Goal: Task Accomplishment & Management: Use online tool/utility

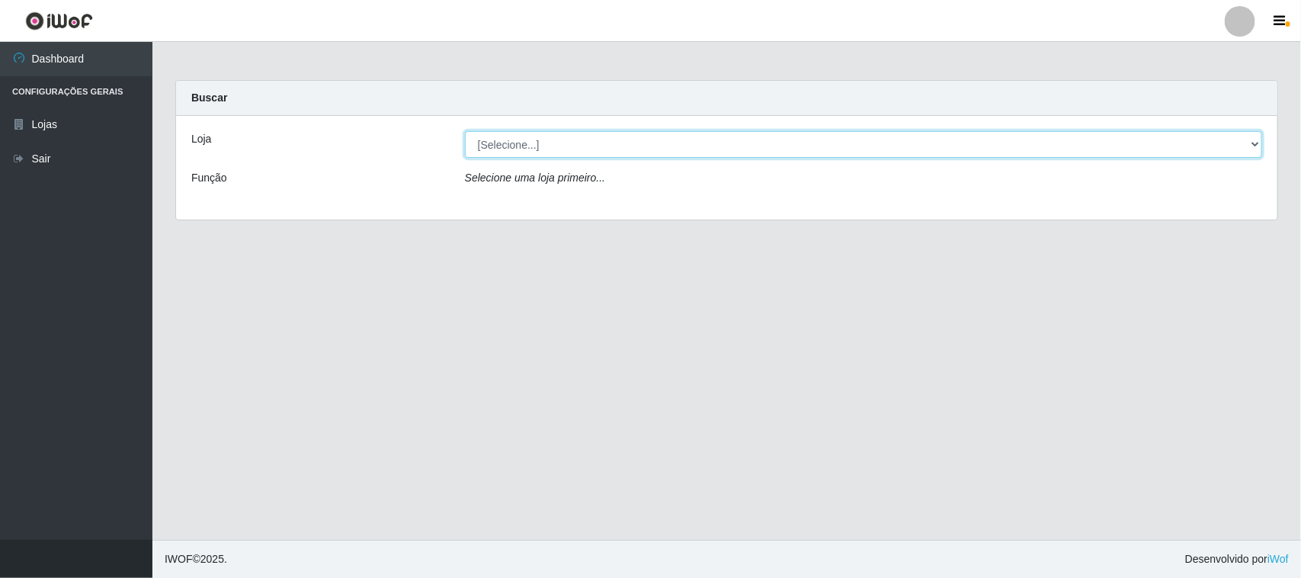
click at [1260, 146] on select "[Selecione...] Rede Compras Supermercados - LOJA 1" at bounding box center [863, 144] width 797 height 27
select select "158"
click at [465, 131] on select "[Selecione...] Rede Compras Supermercados - LOJA 1" at bounding box center [863, 144] width 797 height 27
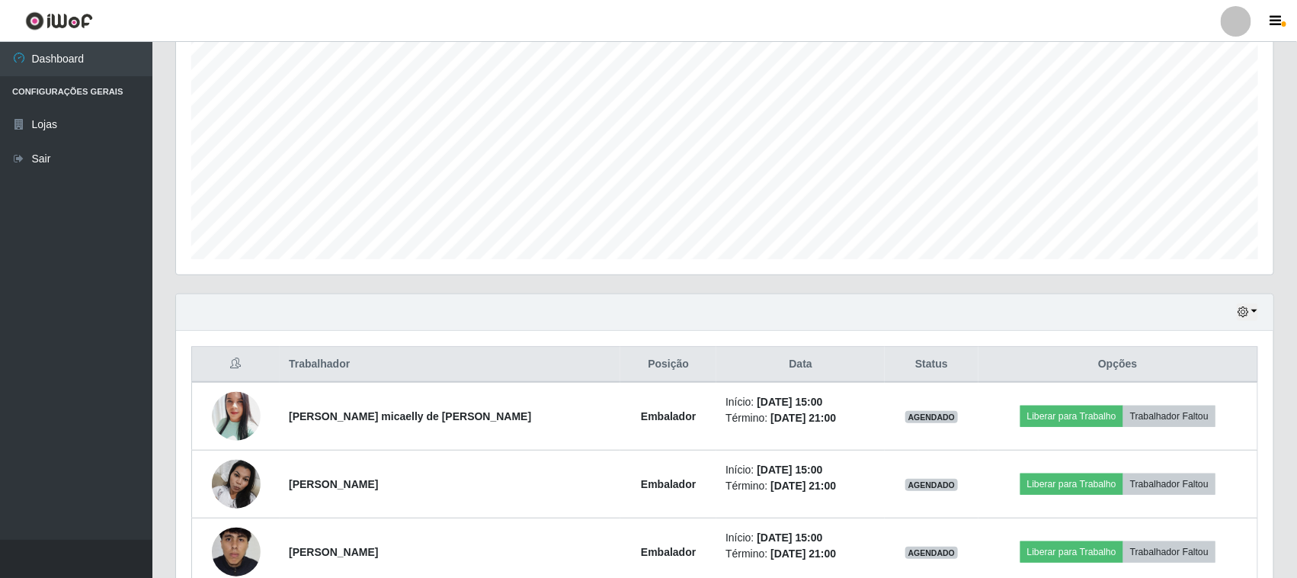
scroll to position [368, 0]
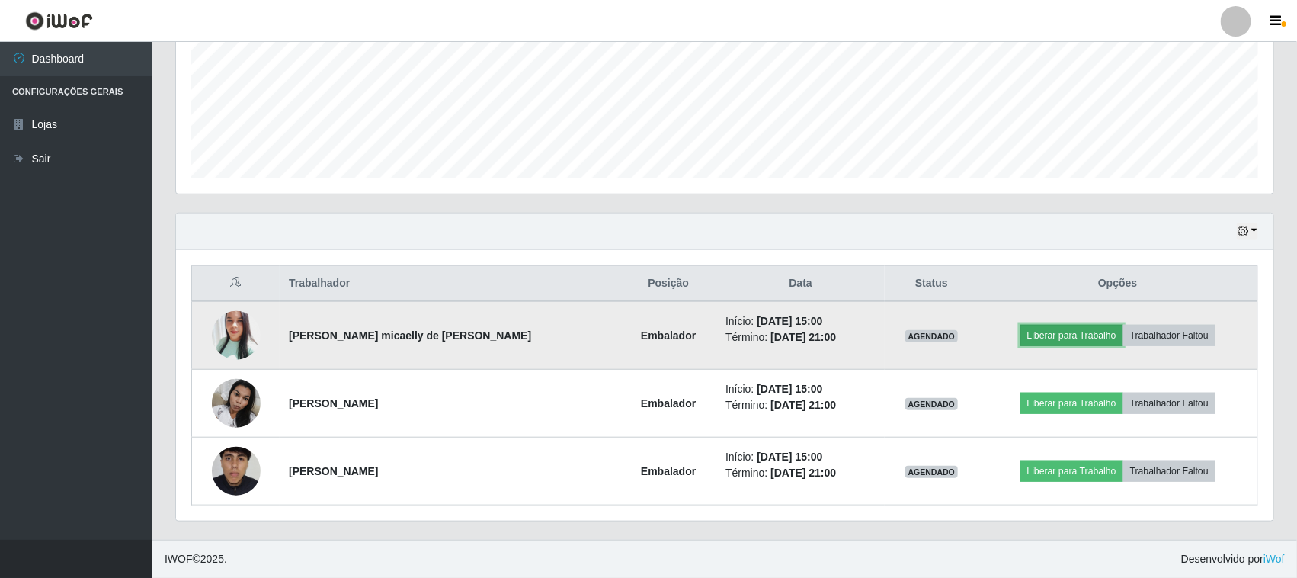
click at [1069, 332] on button "Liberar para Trabalho" at bounding box center [1071, 335] width 103 height 21
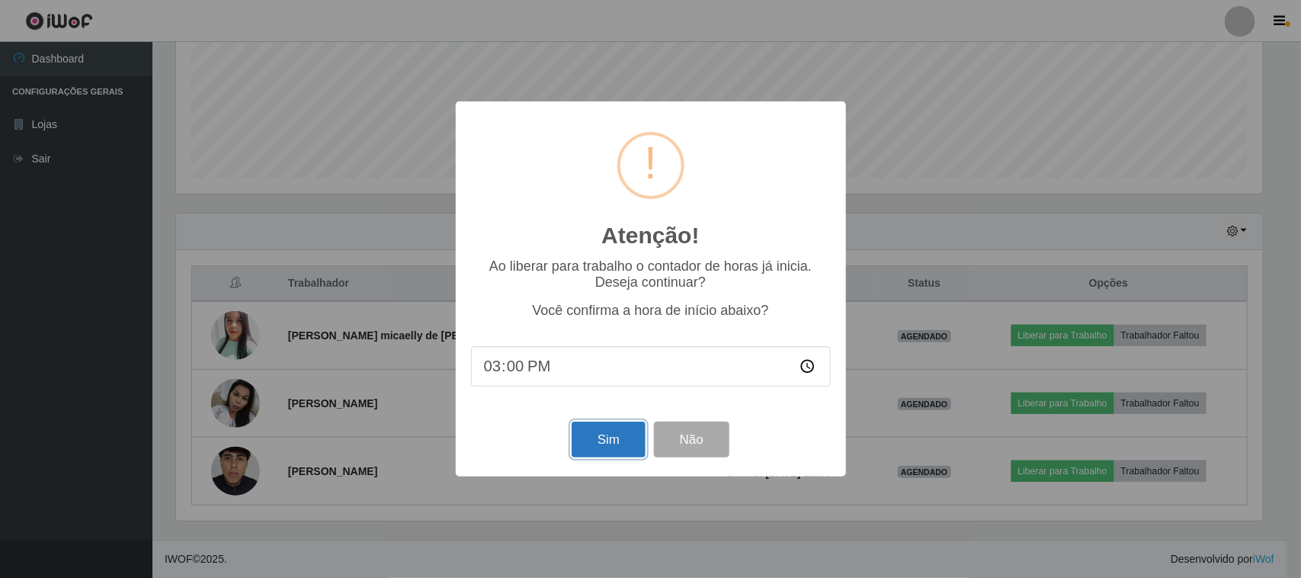
click at [611, 447] on button "Sim" at bounding box center [609, 439] width 74 height 36
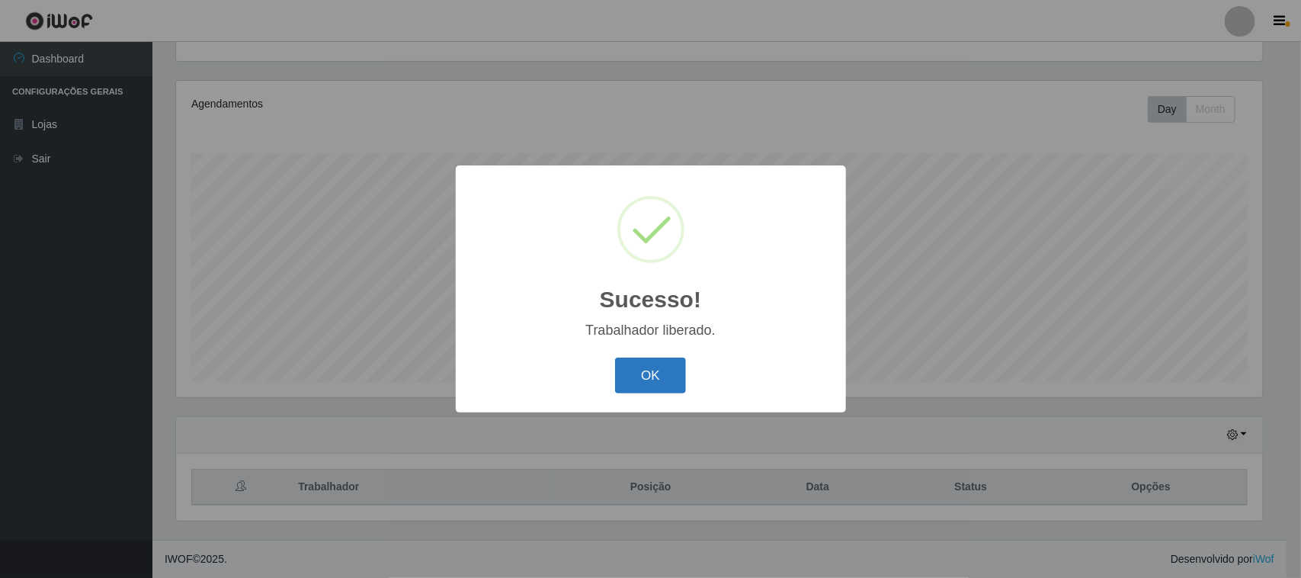
click at [664, 363] on button "OK" at bounding box center [650, 375] width 71 height 36
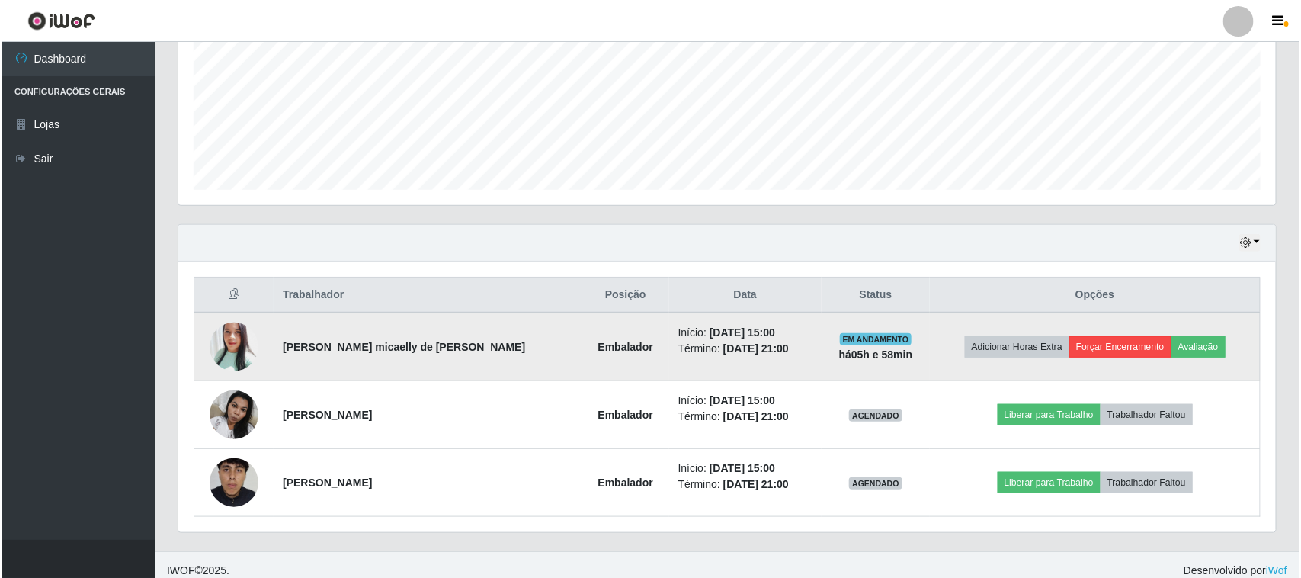
scroll to position [368, 0]
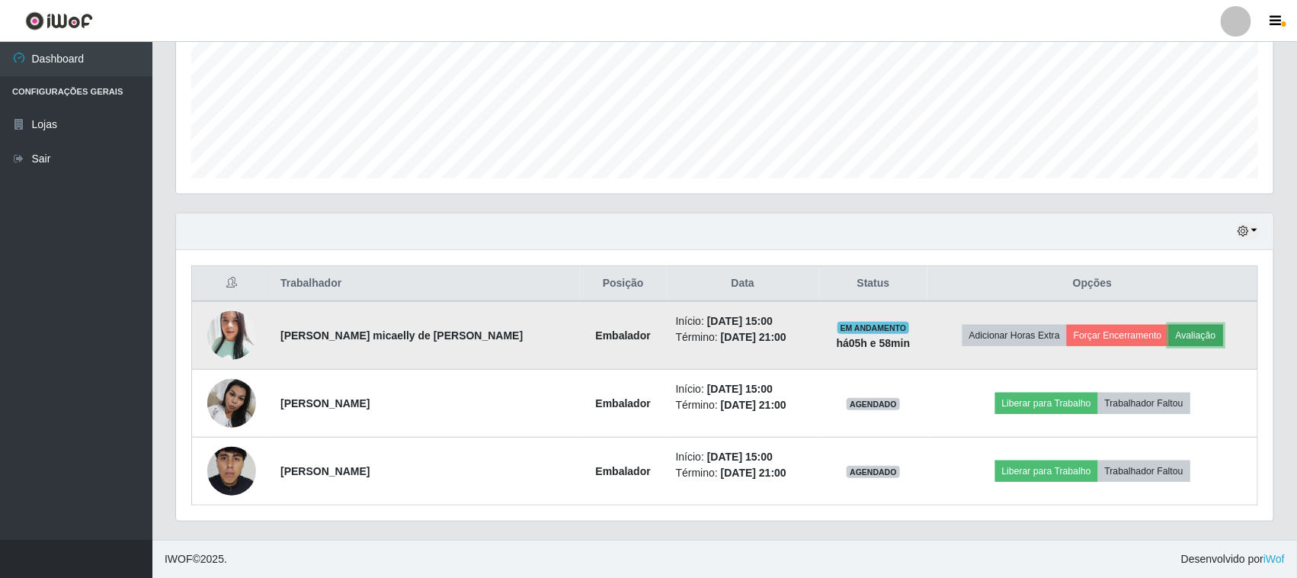
click at [1174, 329] on button "Avaliação" at bounding box center [1196, 335] width 54 height 21
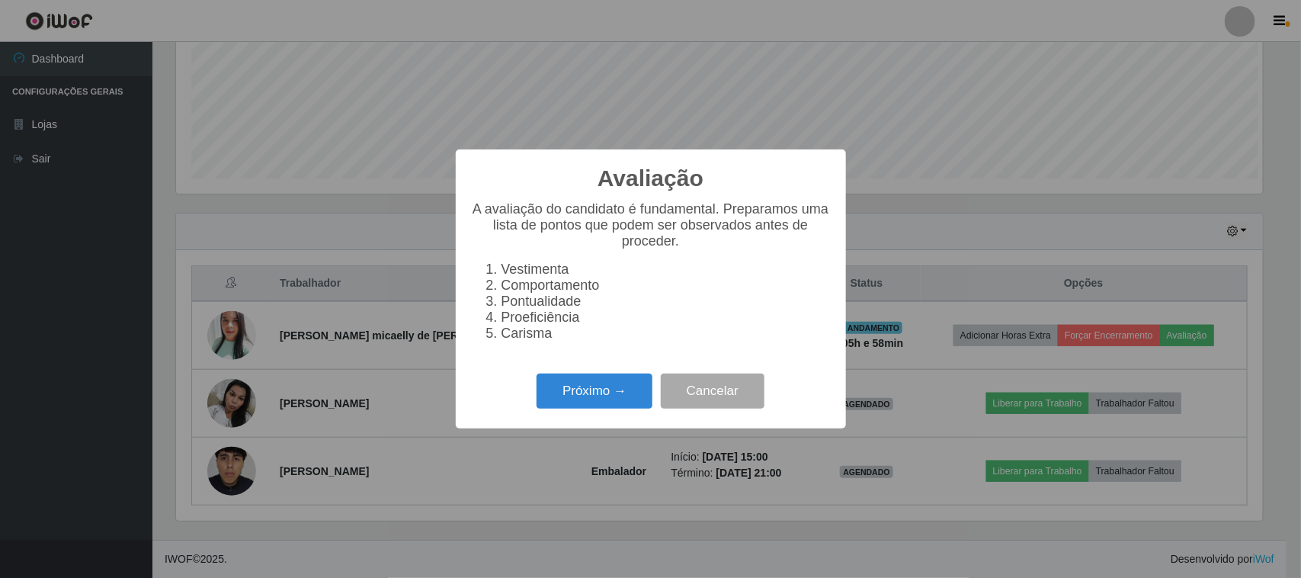
scroll to position [317, 1087]
click at [566, 394] on button "Próximo →" at bounding box center [595, 391] width 116 height 36
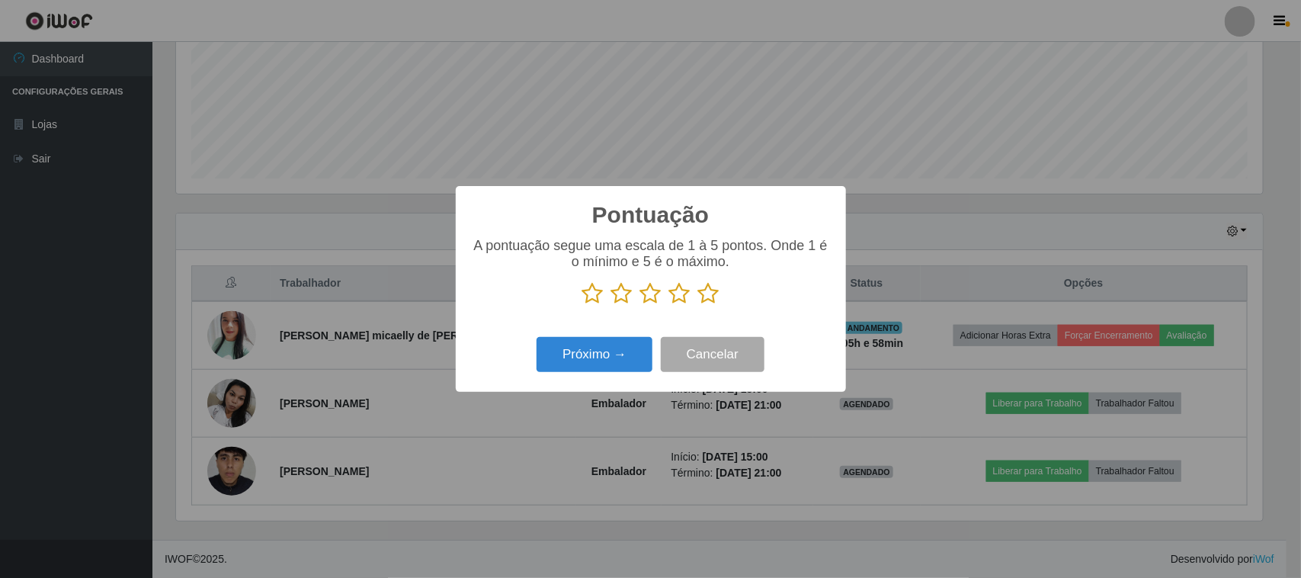
click at [703, 291] on icon at bounding box center [708, 293] width 21 height 23
click at [698, 305] on input "radio" at bounding box center [698, 305] width 0 height 0
click at [616, 355] on button "Próximo →" at bounding box center [595, 355] width 116 height 36
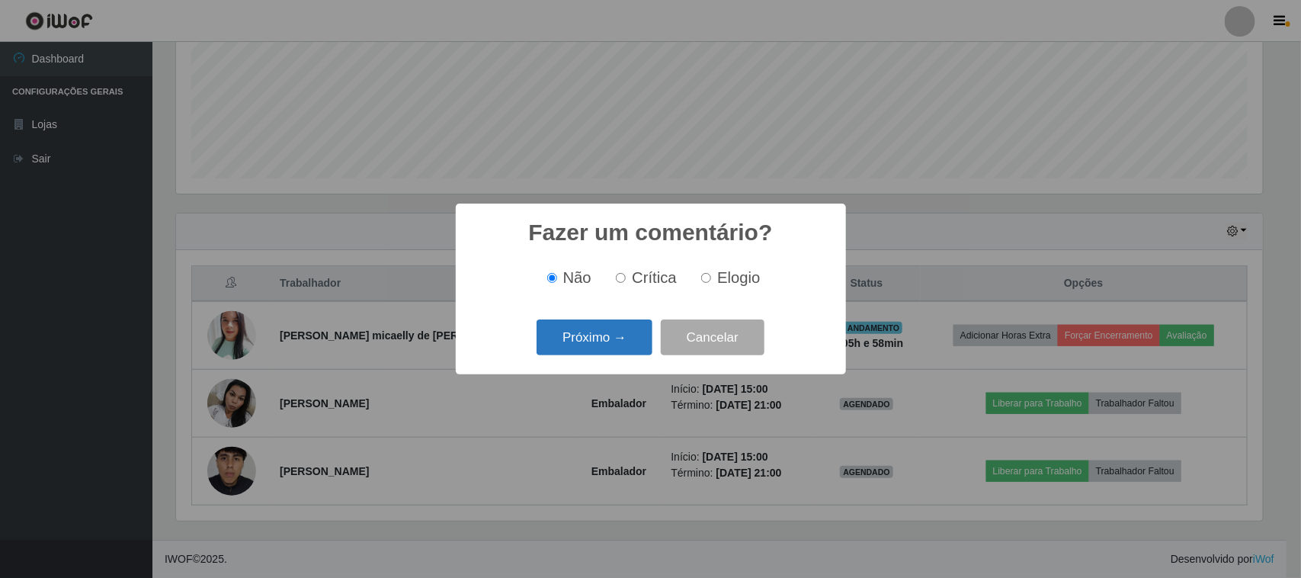
click at [626, 339] on button "Próximo →" at bounding box center [595, 337] width 116 height 36
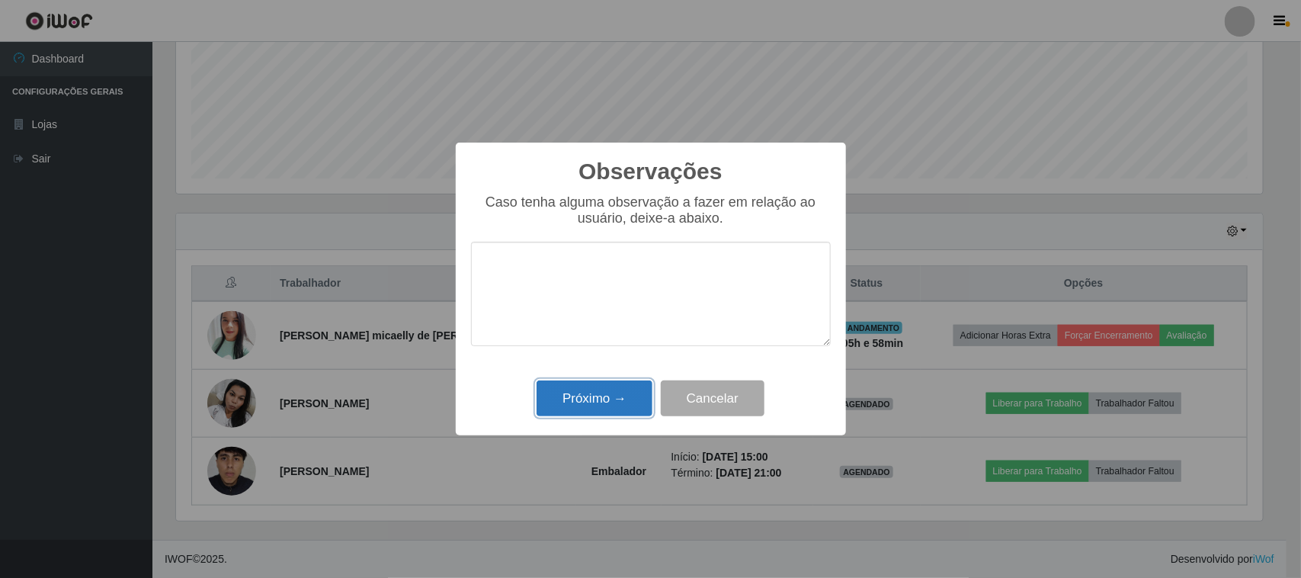
click at [591, 405] on button "Próximo →" at bounding box center [595, 398] width 116 height 36
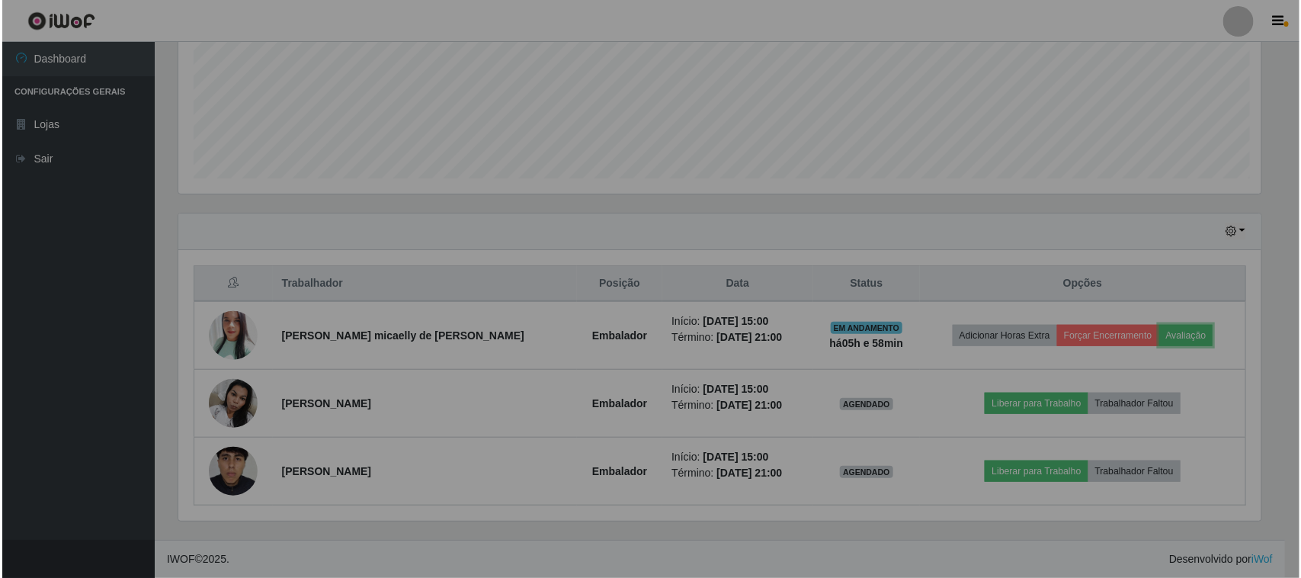
scroll to position [317, 1097]
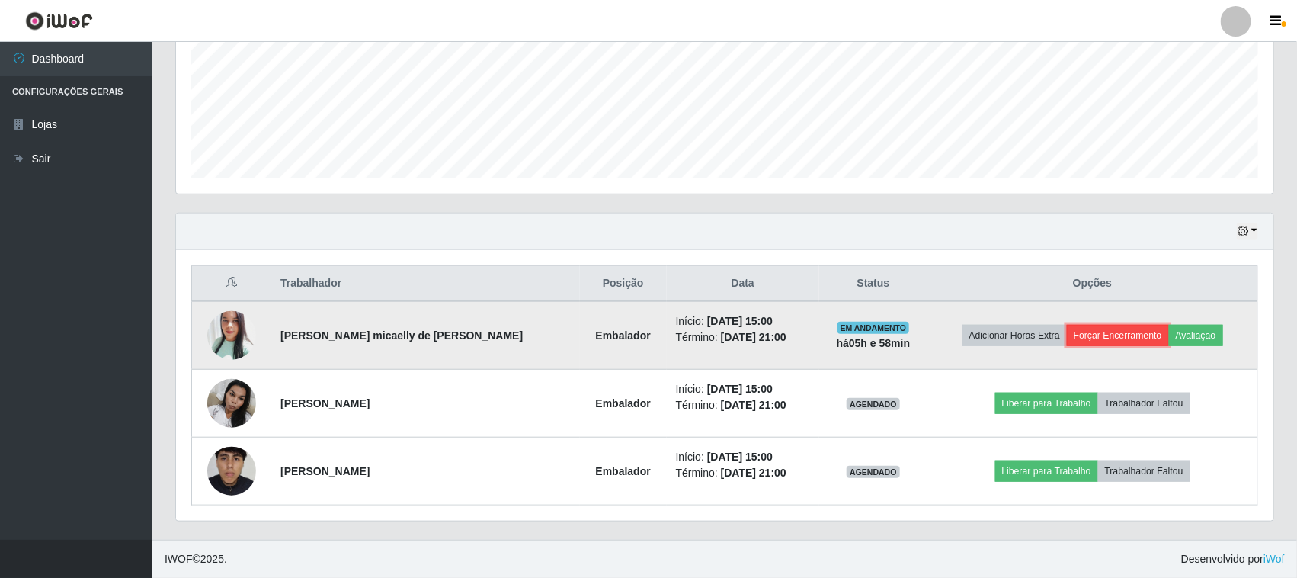
click at [1113, 336] on button "Forçar Encerramento" at bounding box center [1118, 335] width 102 height 21
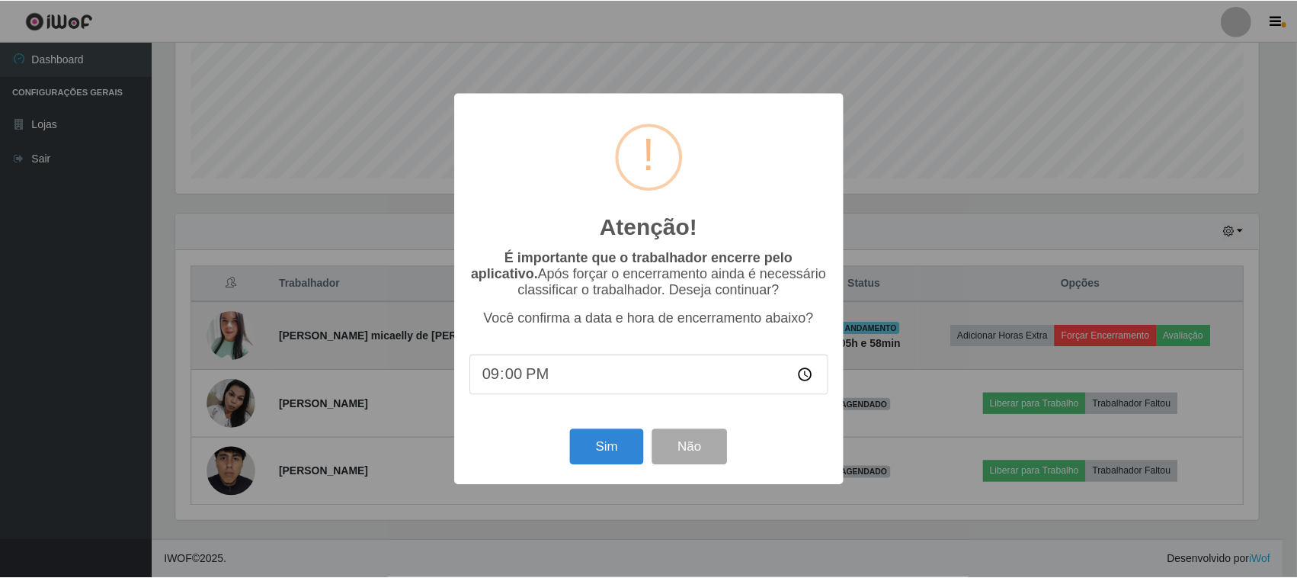
scroll to position [317, 1087]
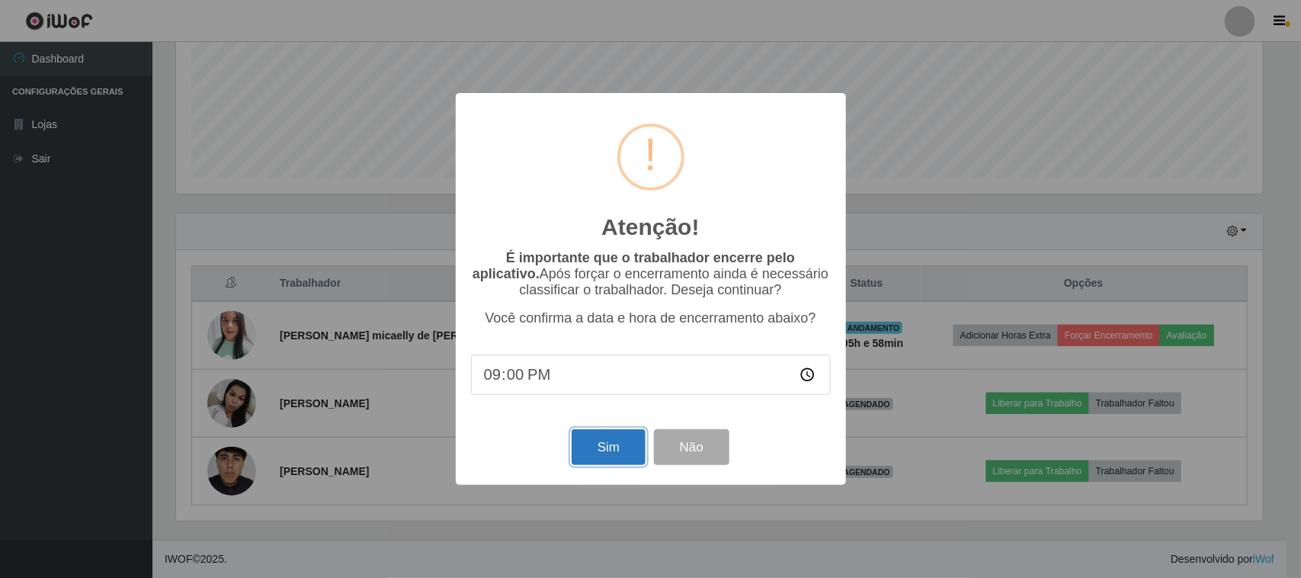
click at [594, 454] on button "Sim" at bounding box center [609, 447] width 74 height 36
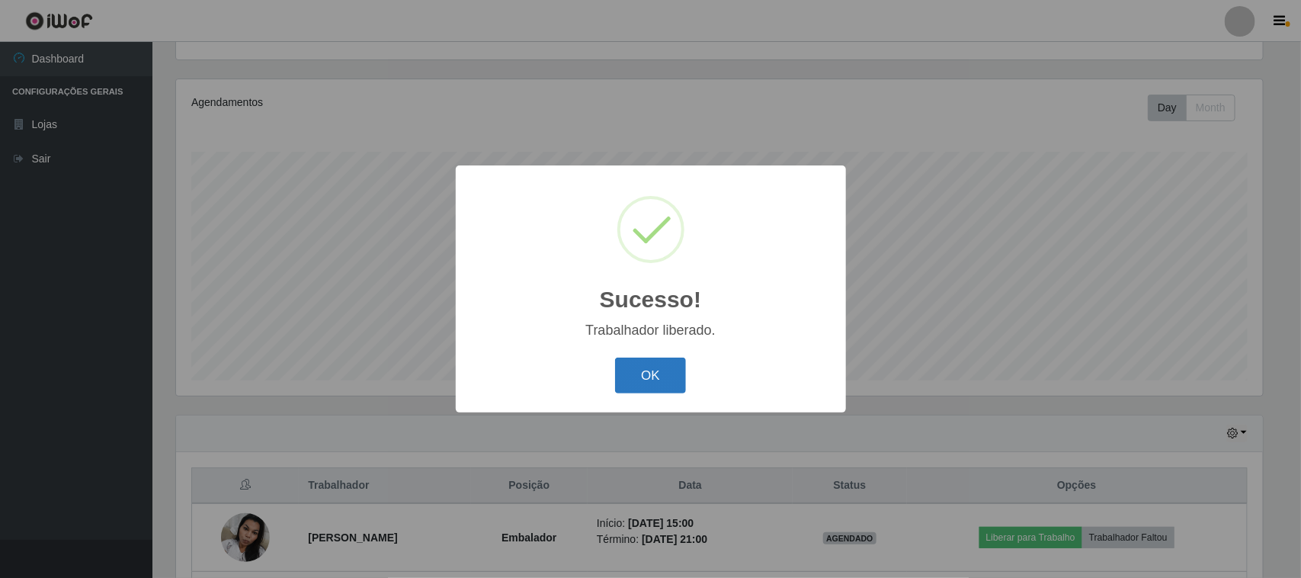
click at [649, 371] on button "OK" at bounding box center [650, 375] width 71 height 36
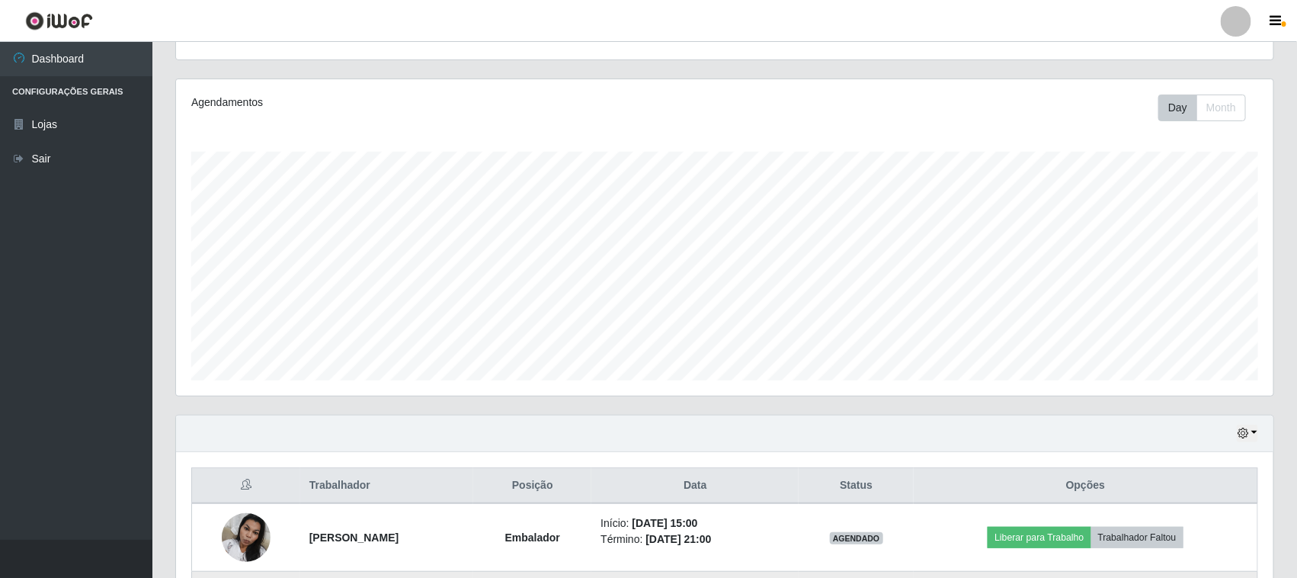
scroll to position [300, 0]
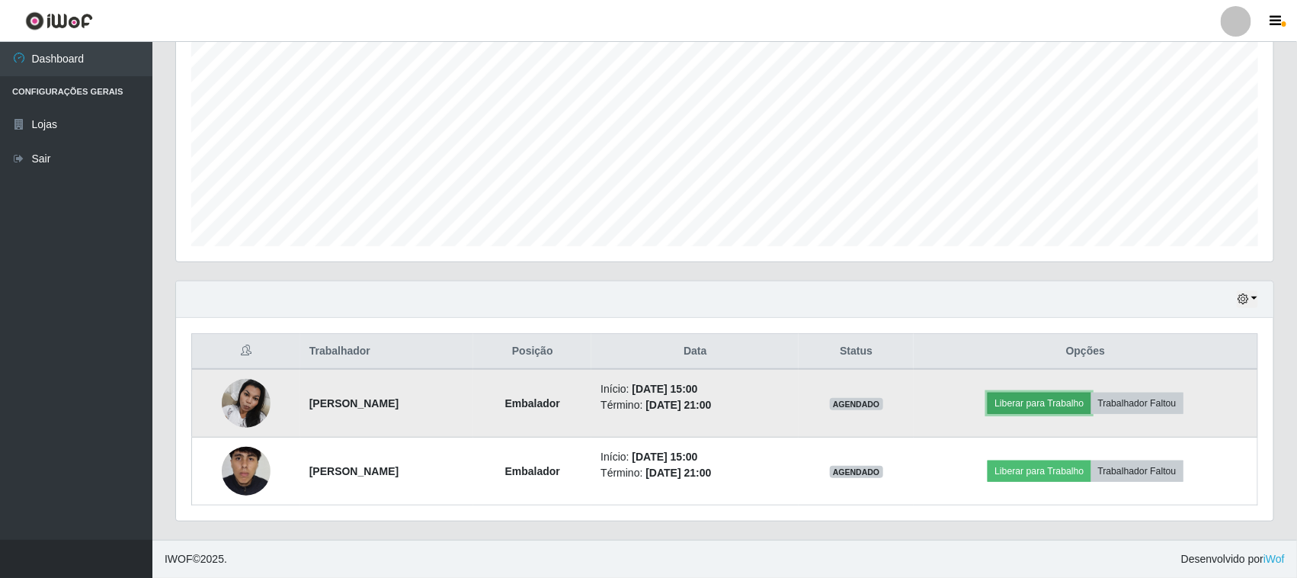
click at [1027, 410] on button "Liberar para Trabalho" at bounding box center [1039, 402] width 103 height 21
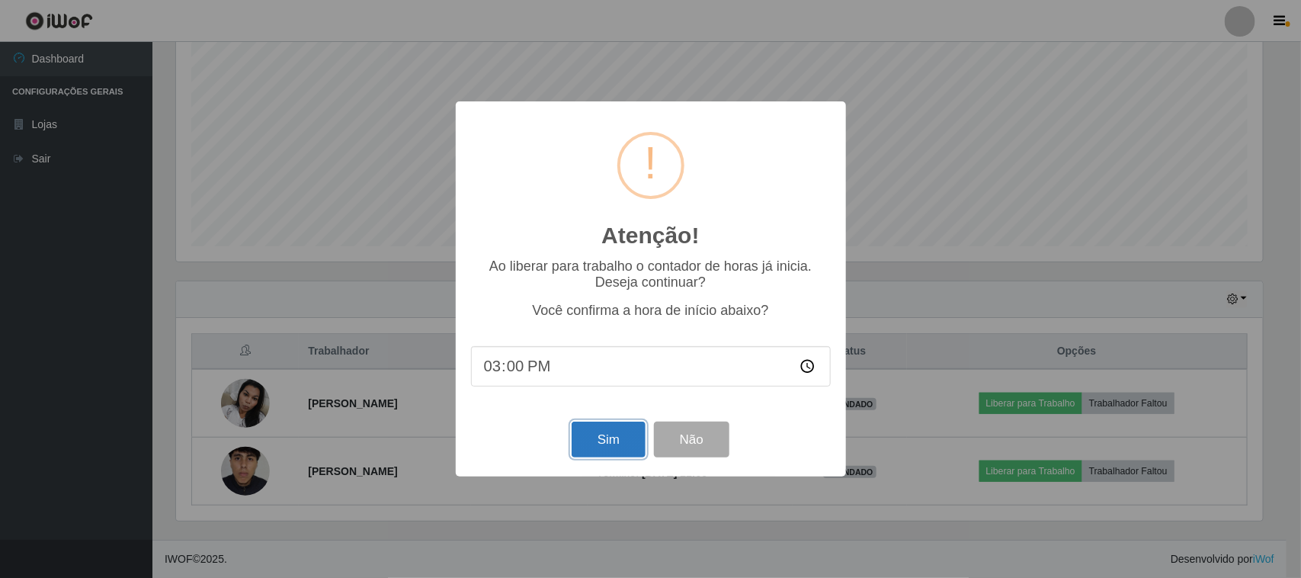
click at [592, 427] on button "Sim" at bounding box center [609, 439] width 74 height 36
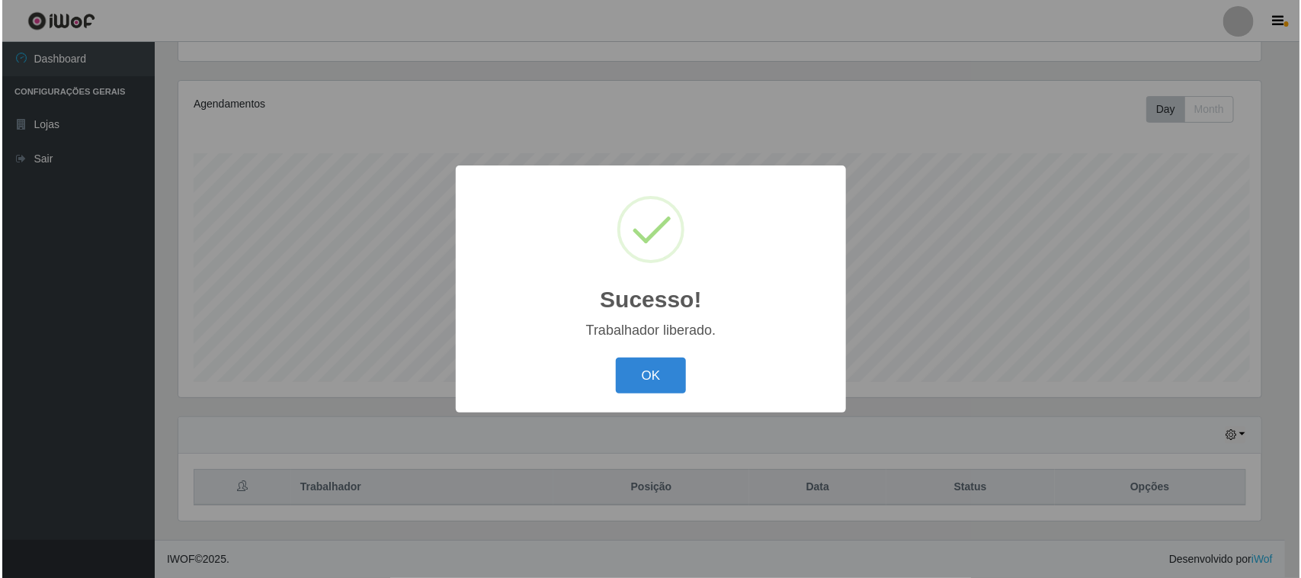
scroll to position [0, 0]
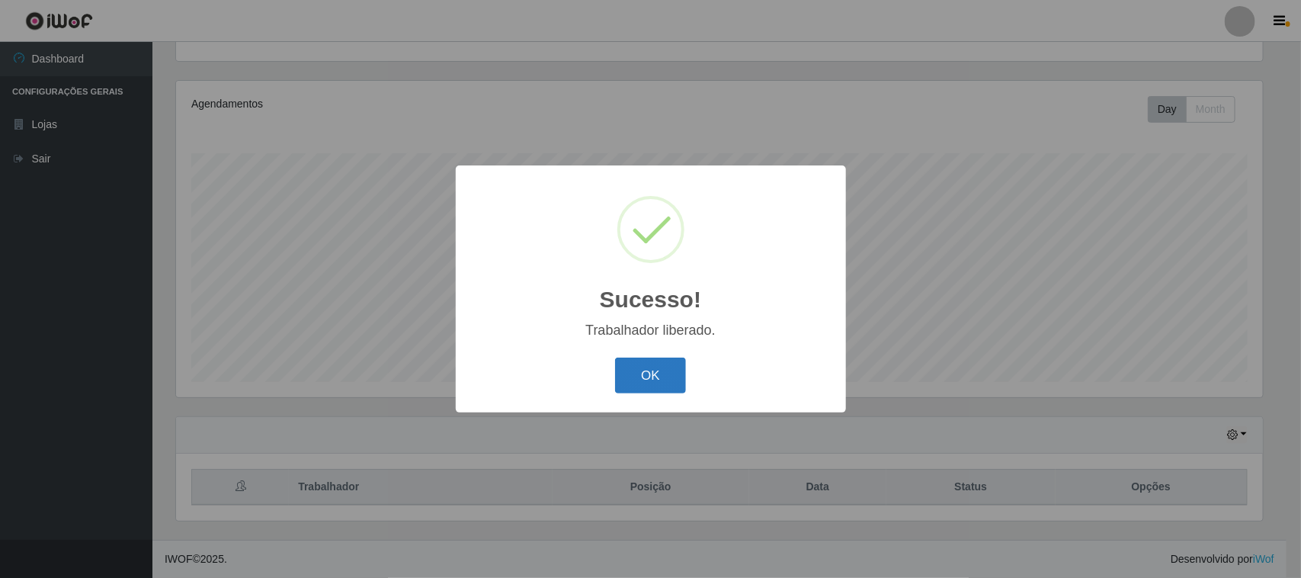
click at [633, 378] on button "OK" at bounding box center [650, 375] width 71 height 36
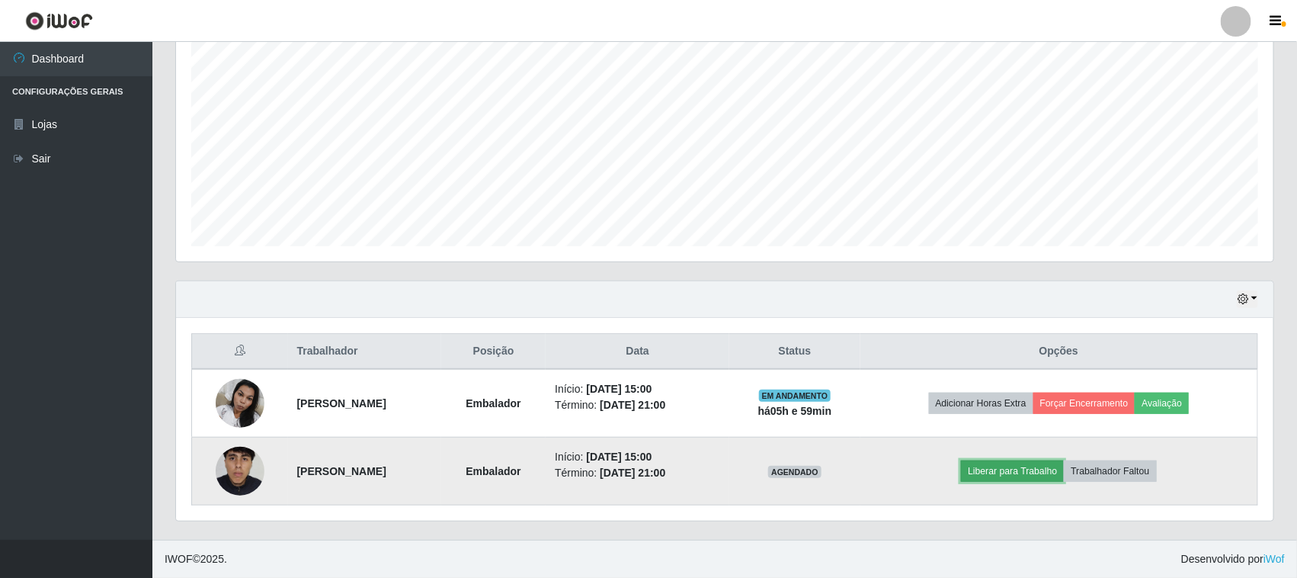
click at [1015, 469] on button "Liberar para Trabalho" at bounding box center [1012, 470] width 103 height 21
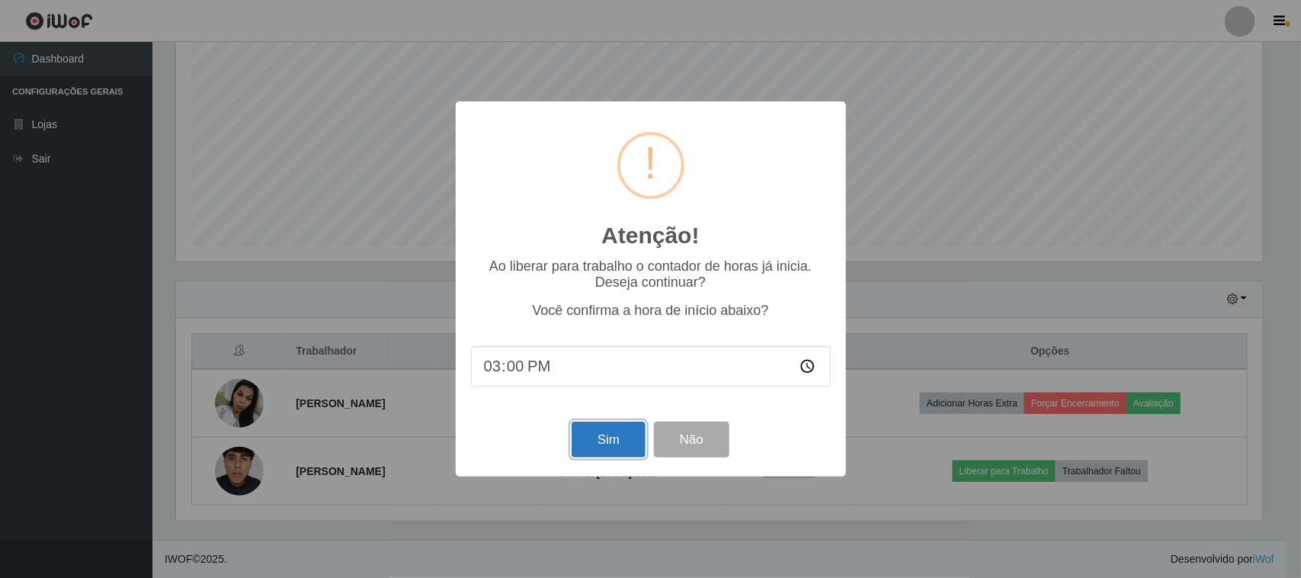
click at [610, 443] on button "Sim" at bounding box center [609, 439] width 74 height 36
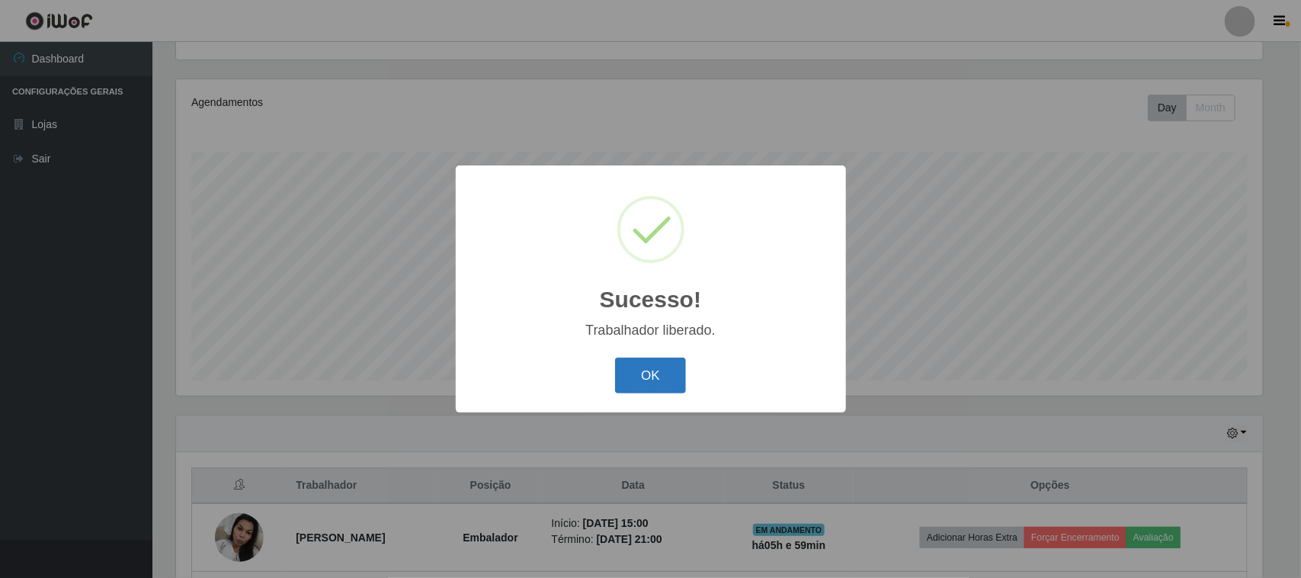
click at [653, 381] on button "OK" at bounding box center [650, 375] width 71 height 36
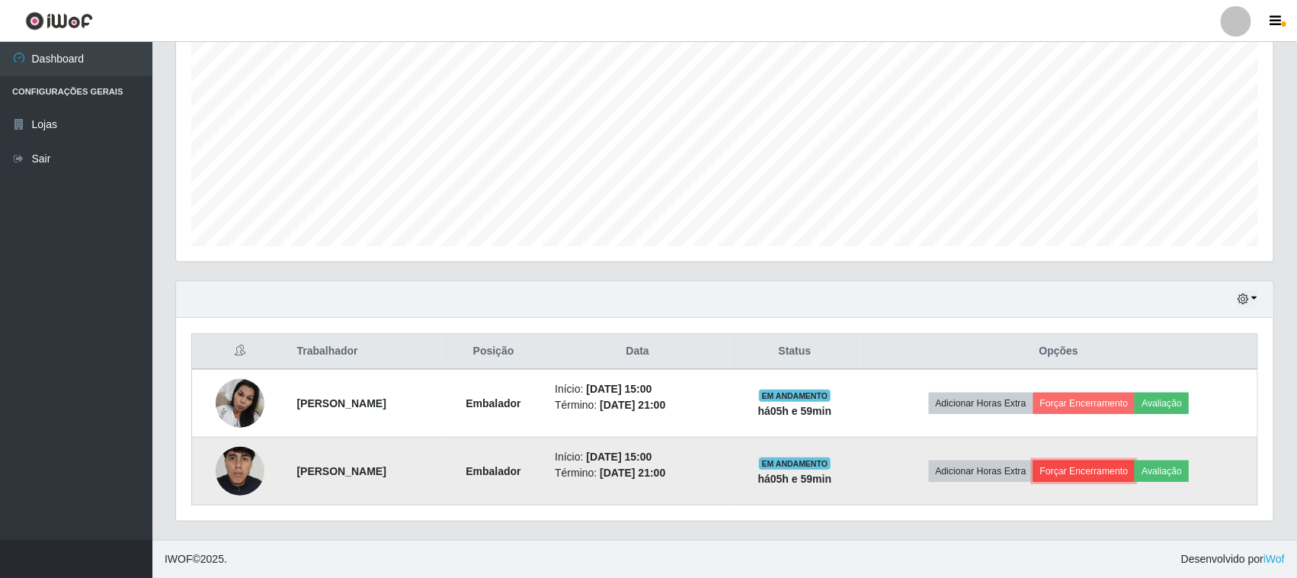
click at [1105, 466] on button "Forçar Encerramento" at bounding box center [1084, 470] width 102 height 21
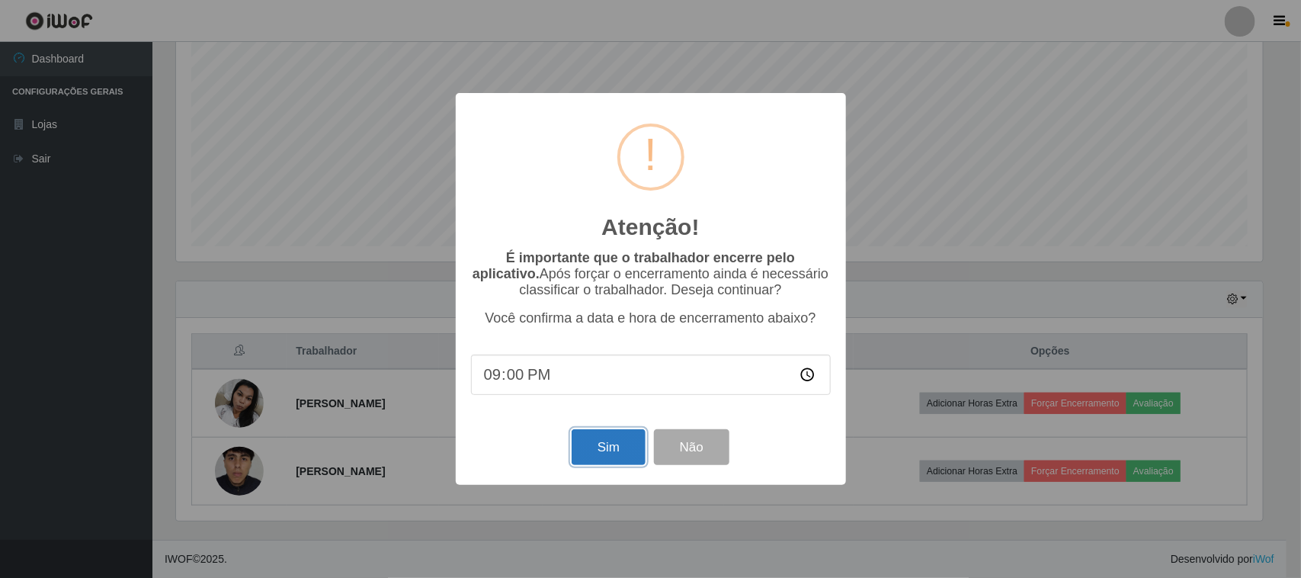
click at [626, 452] on button "Sim" at bounding box center [609, 447] width 74 height 36
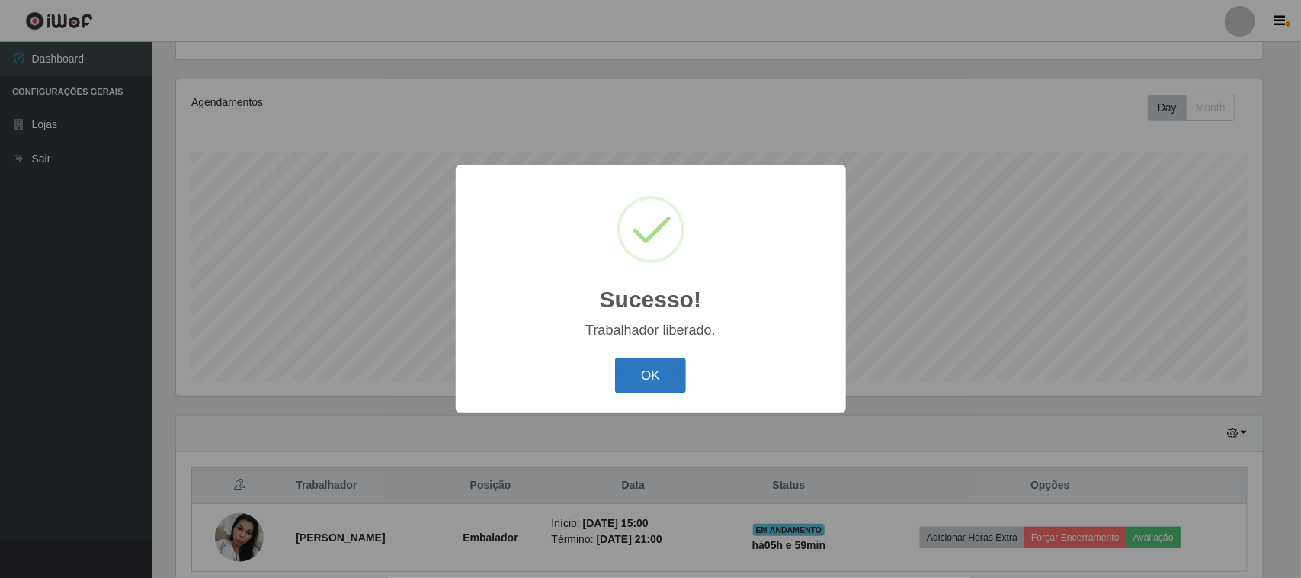
click at [633, 371] on button "OK" at bounding box center [650, 375] width 71 height 36
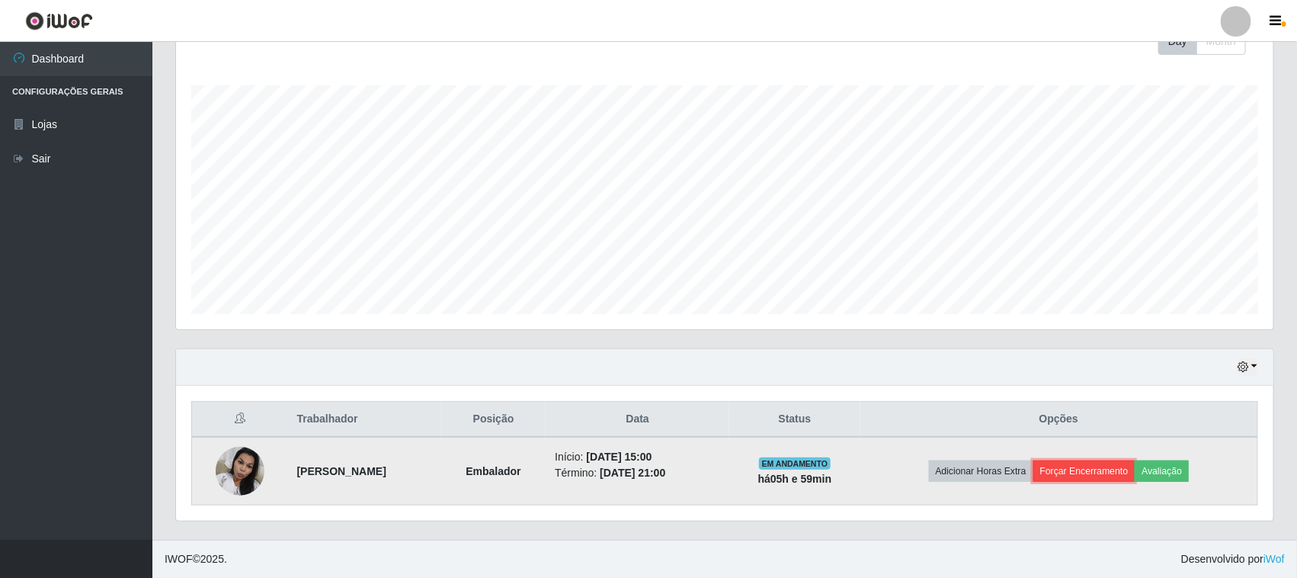
click at [1065, 470] on button "Forçar Encerramento" at bounding box center [1084, 470] width 102 height 21
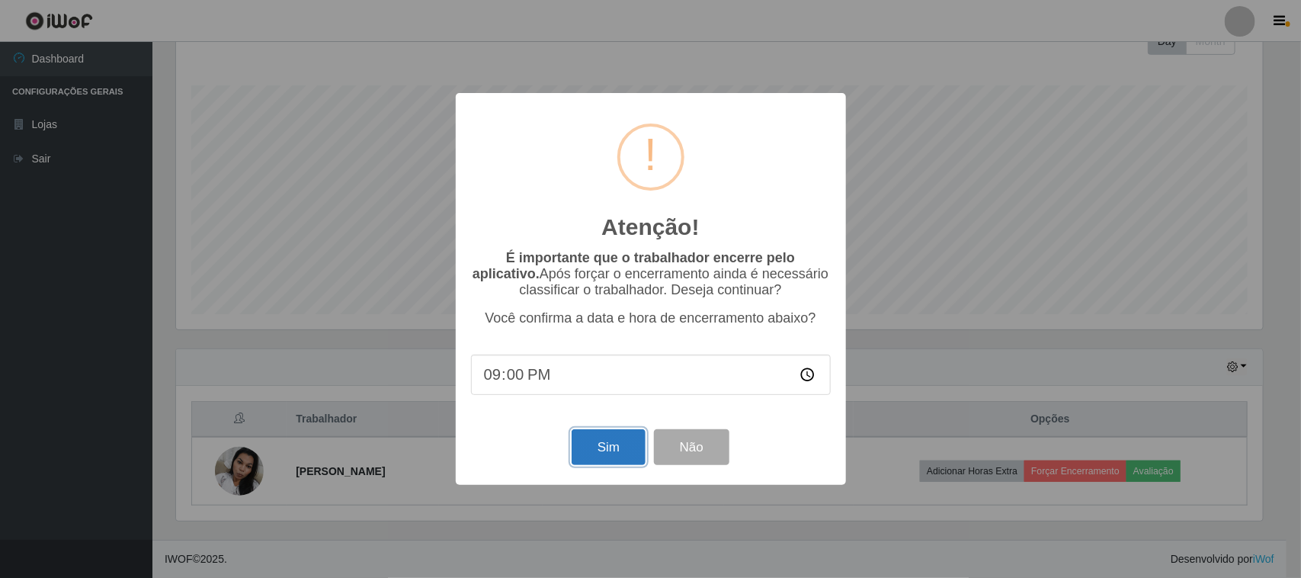
click at [591, 447] on button "Sim" at bounding box center [609, 447] width 74 height 36
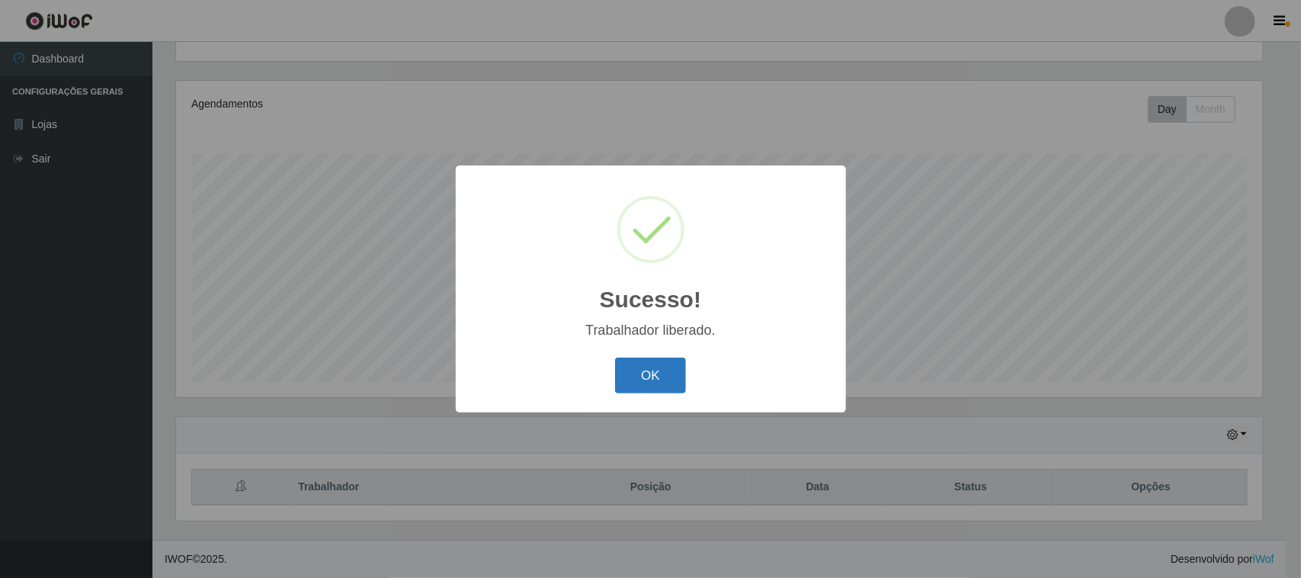
click at [645, 378] on button "OK" at bounding box center [650, 375] width 71 height 36
